Goal: Information Seeking & Learning: Learn about a topic

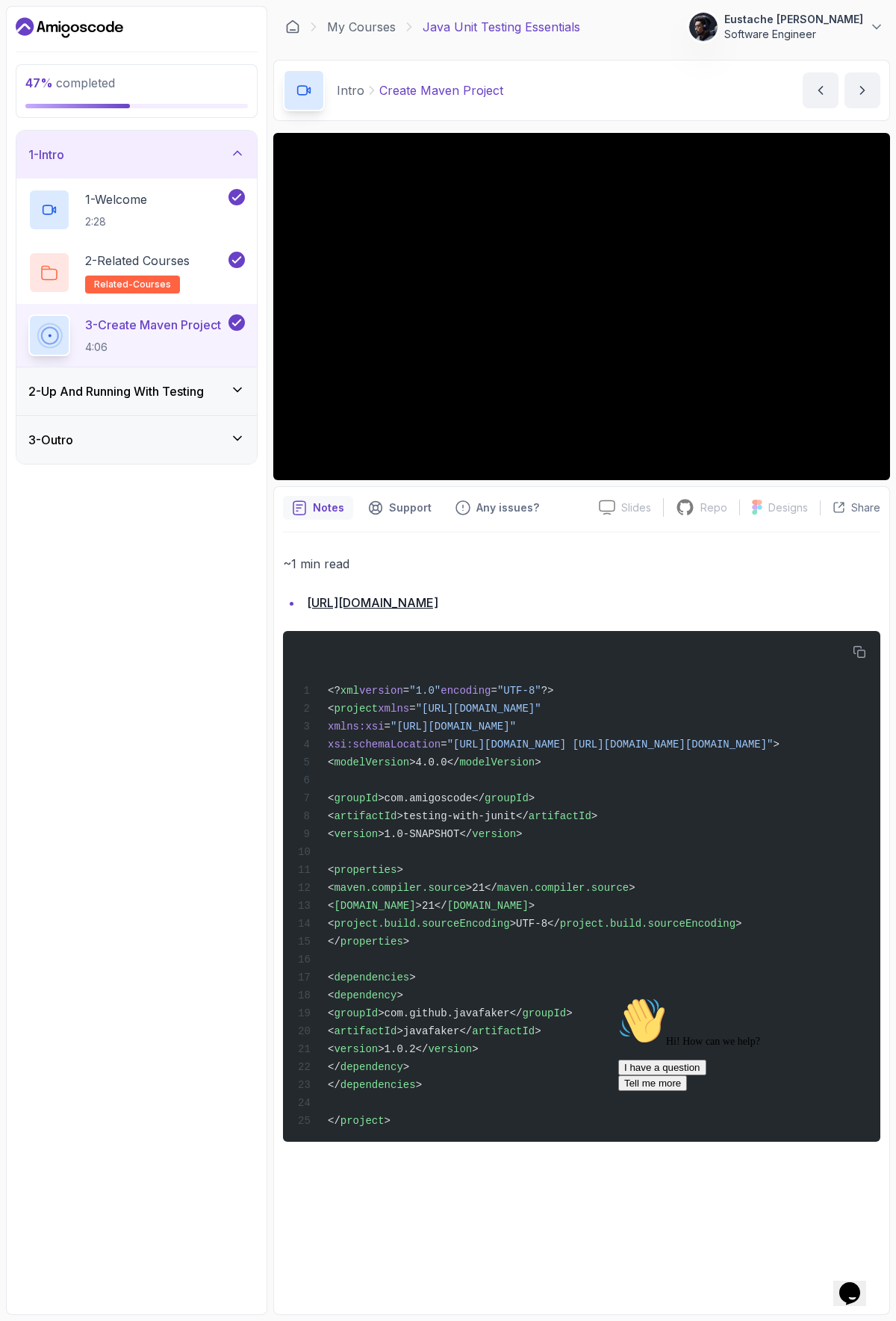
click at [570, 31] on p "Java Unit Testing Essentials" at bounding box center [501, 27] width 158 height 18
click at [790, 1320] on div at bounding box center [448, 1321] width 896 height 0
click at [231, 397] on icon at bounding box center [237, 389] width 15 height 15
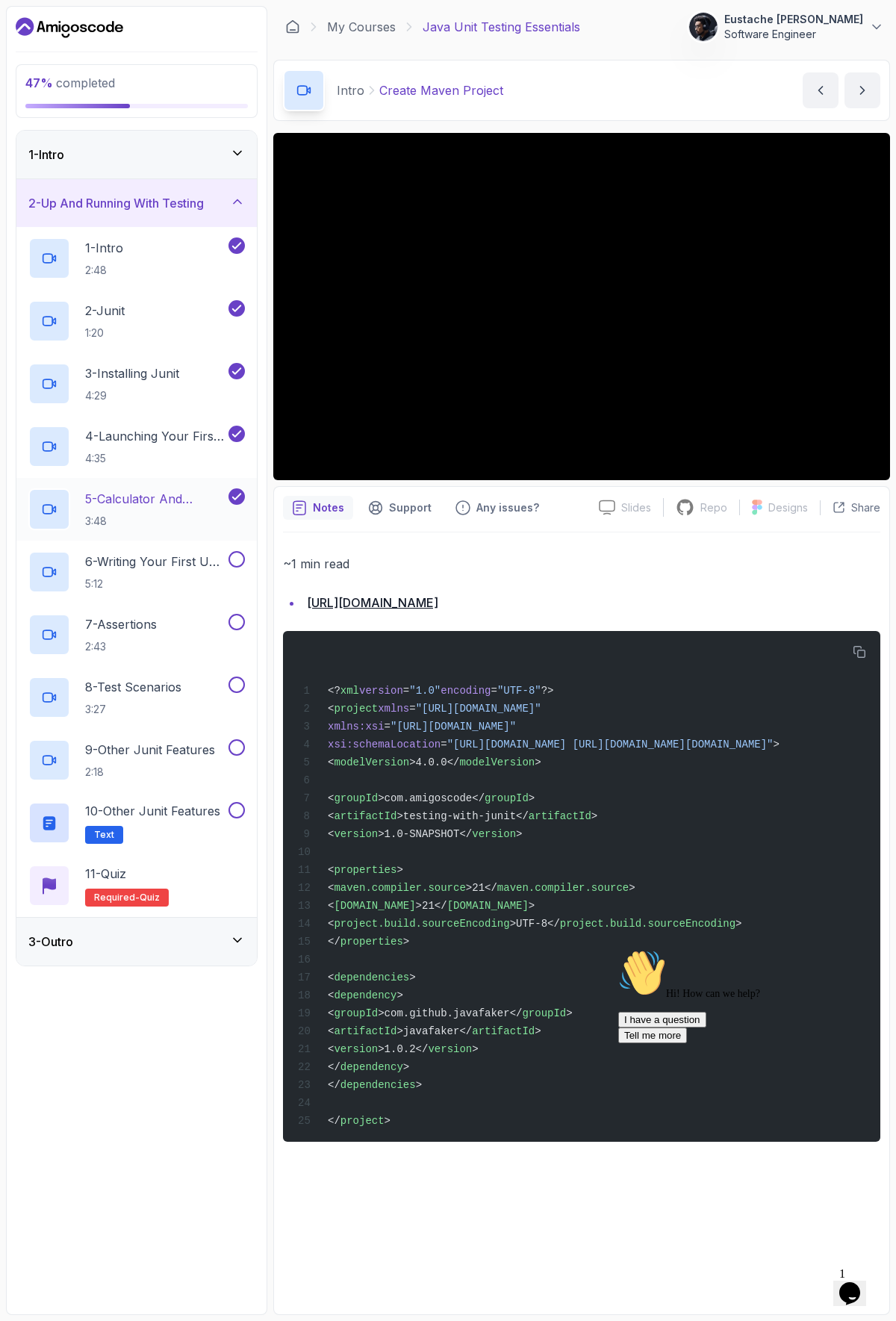
click at [196, 502] on p "5 - Calculator And Calculator Test" at bounding box center [155, 499] width 140 height 18
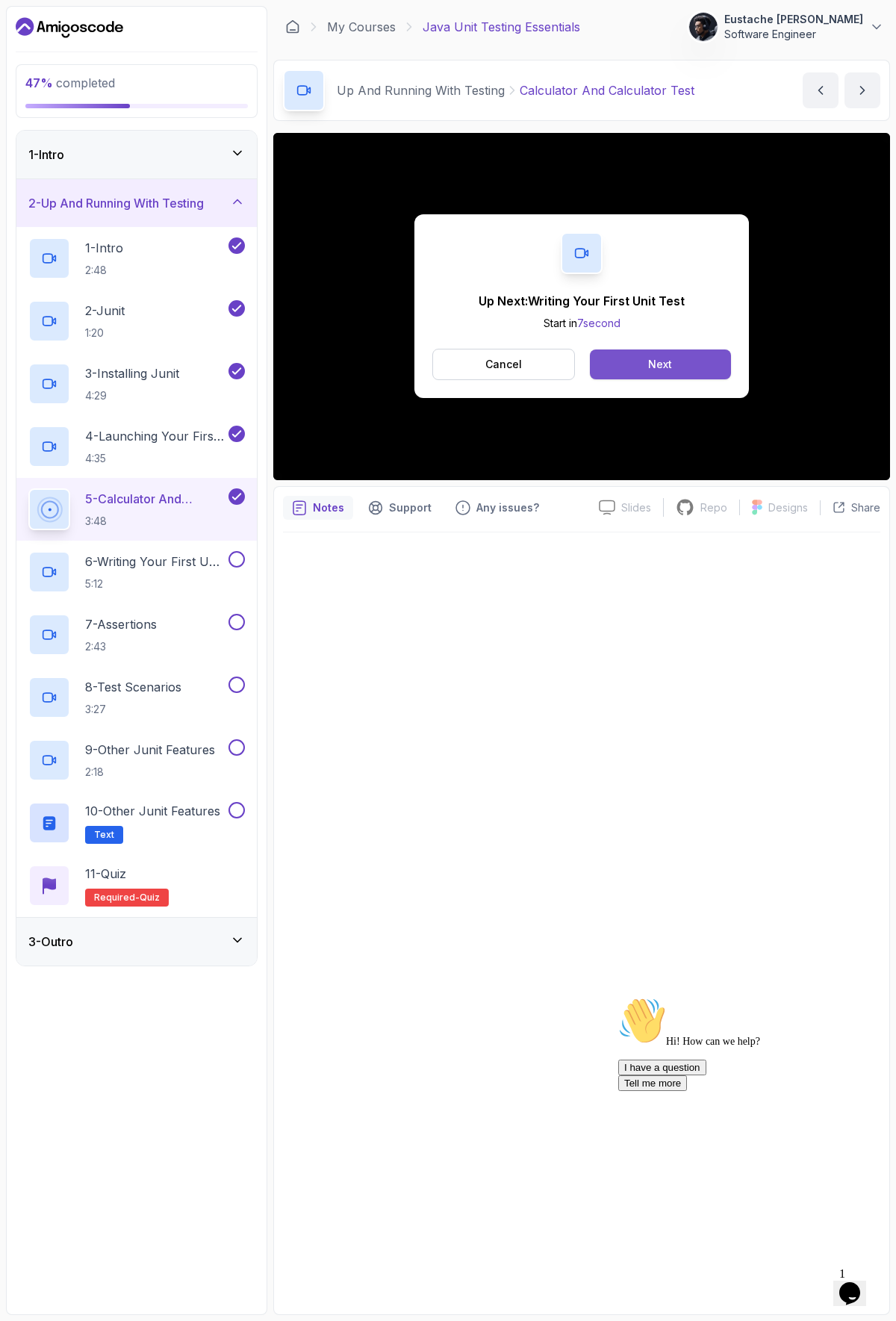
click at [656, 371] on div "Next" at bounding box center [660, 364] width 24 height 15
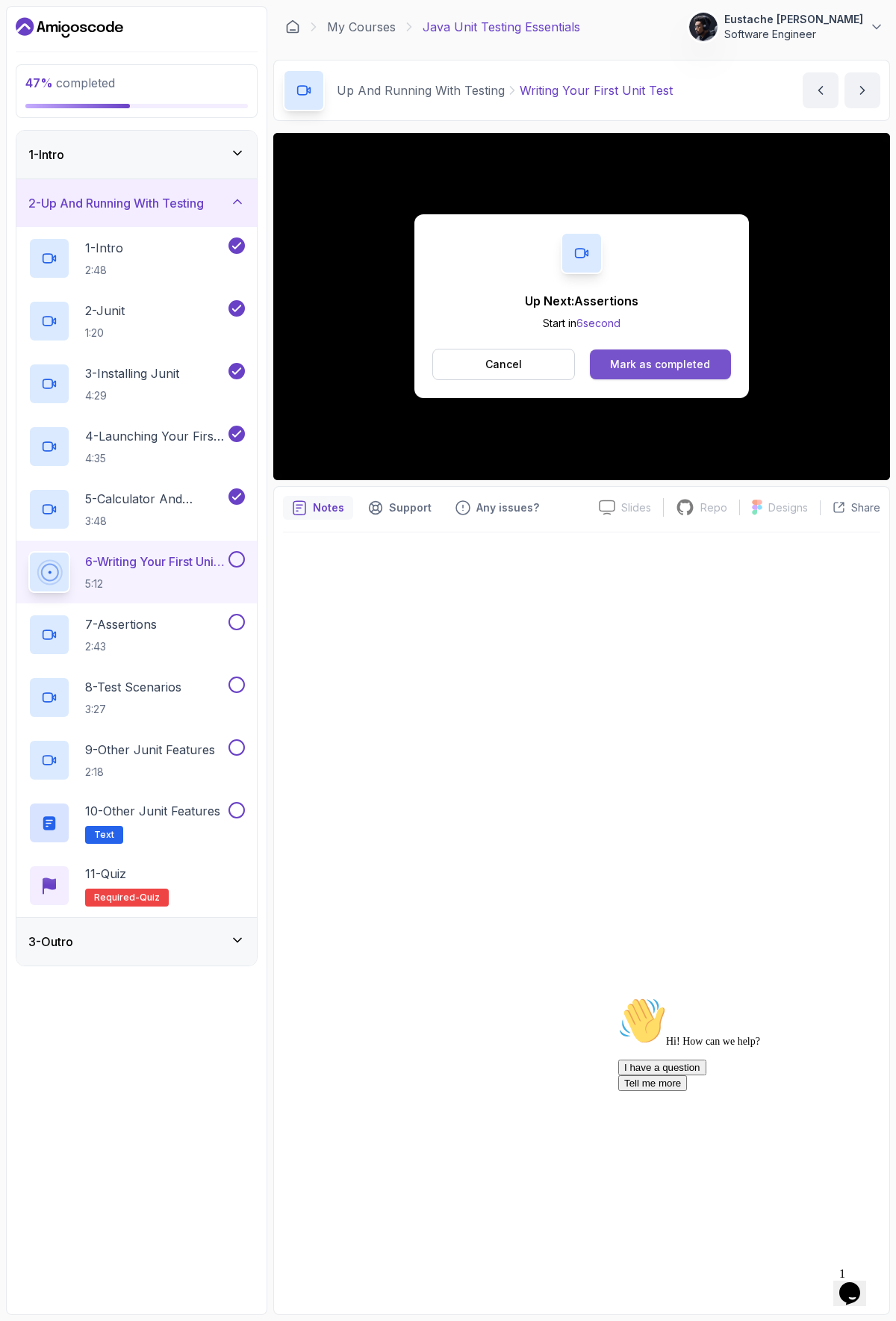
click at [654, 371] on div "Mark as completed" at bounding box center [660, 364] width 100 height 15
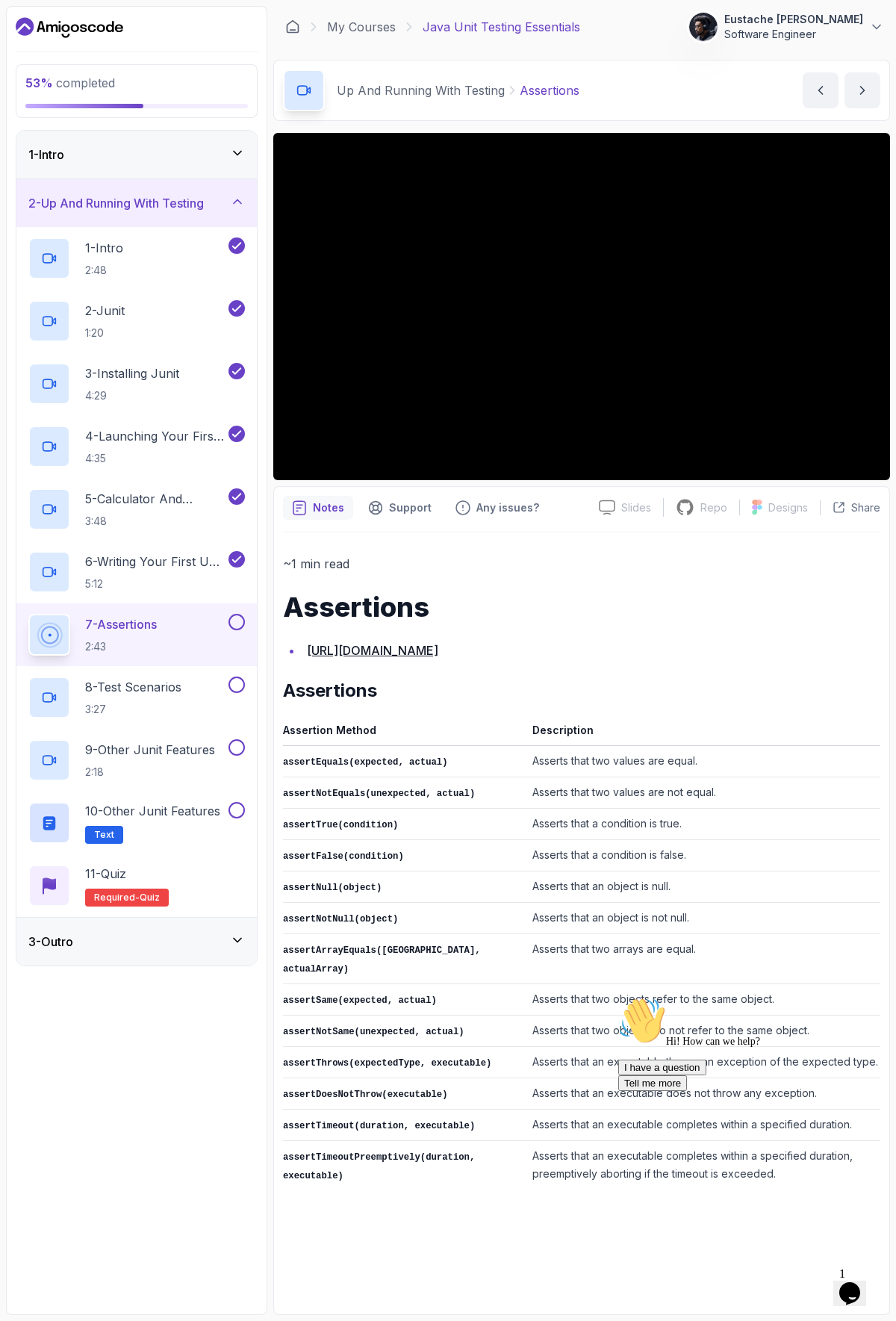
click at [466, 555] on p "~1 min read" at bounding box center [582, 564] width 597 height 21
